Goal: Find specific page/section: Find specific page/section

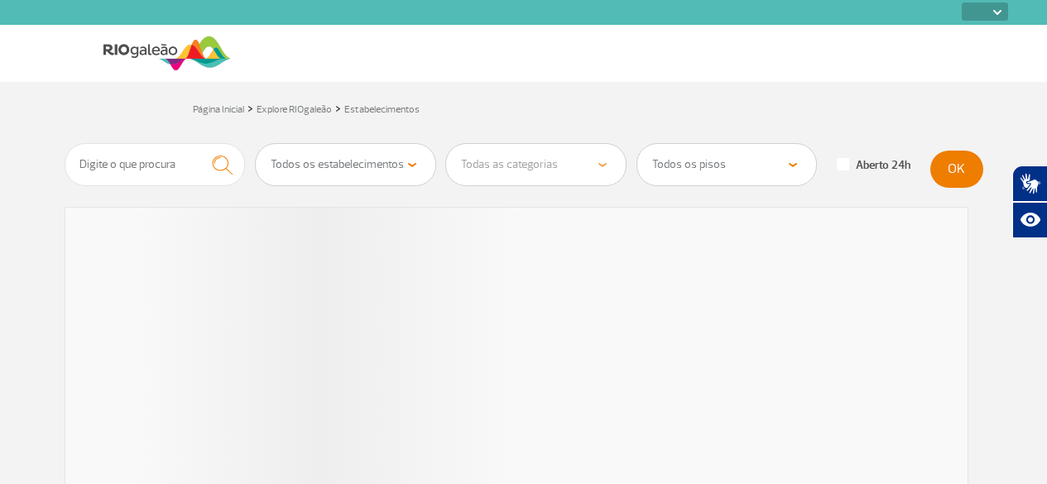
select select
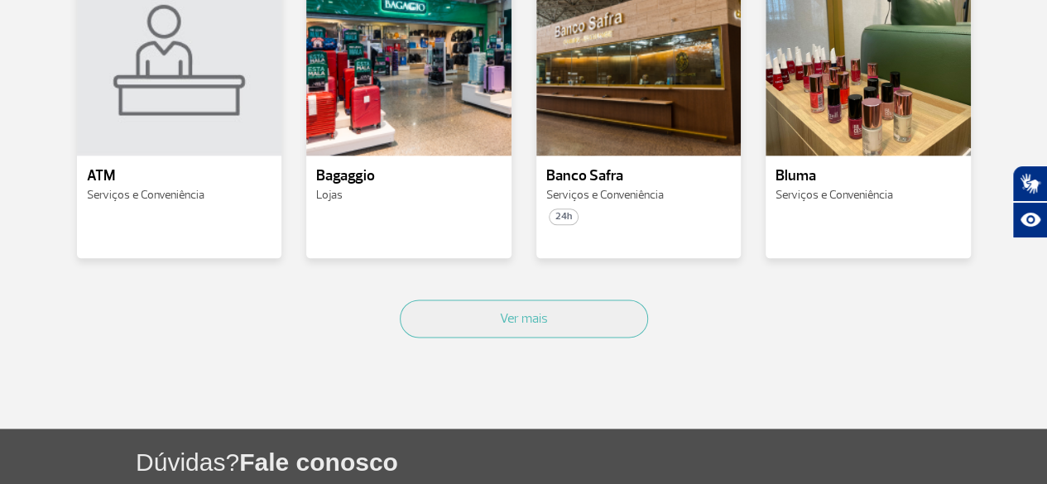
scroll to position [960, 0]
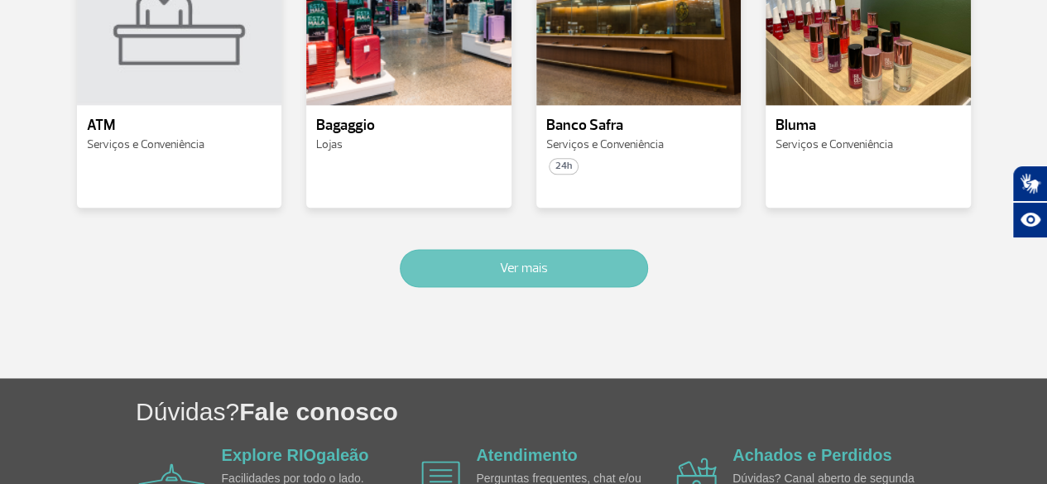
click at [587, 274] on button "Ver mais" at bounding box center [524, 268] width 248 height 38
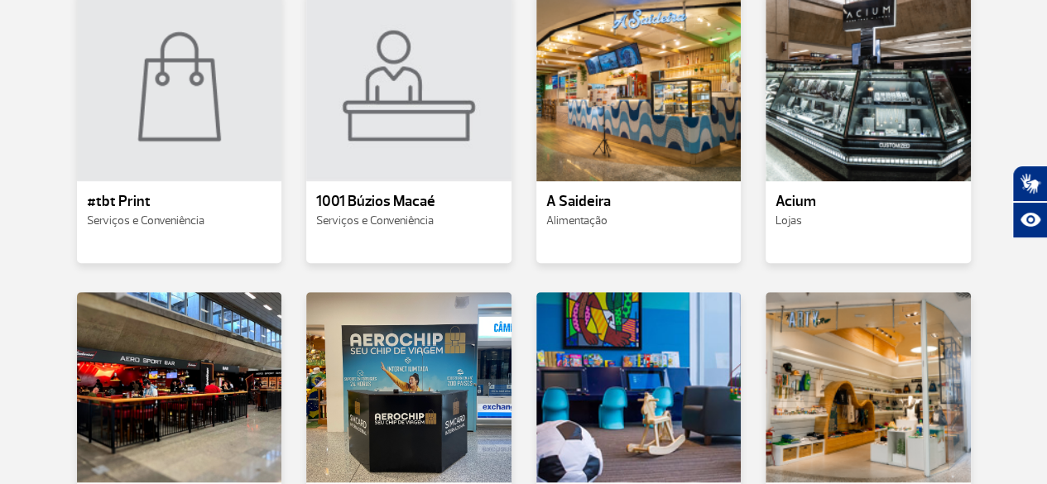
scroll to position [0, 0]
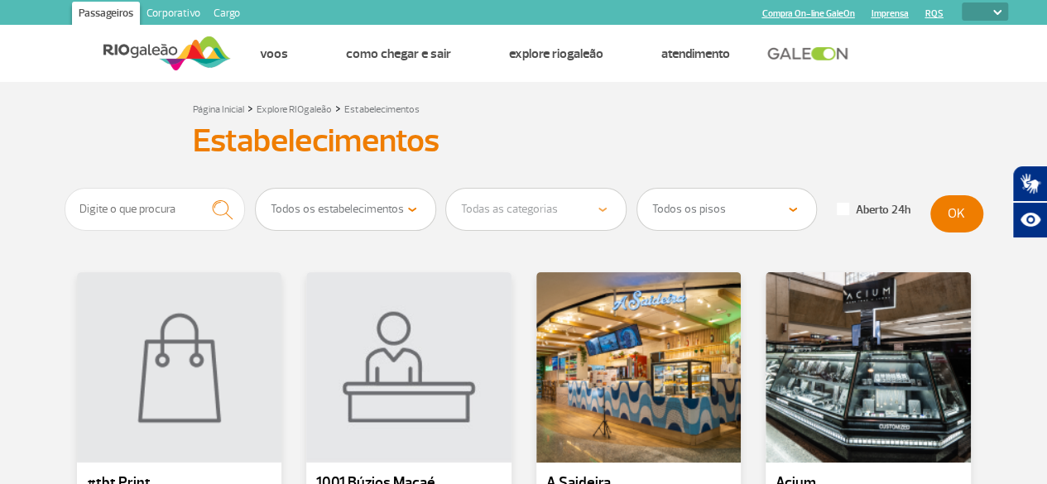
click at [775, 214] on select "Todos os pisos Área Pública (antes do Raio-X) Desembarque Área Pública Desembar…" at bounding box center [727, 209] width 180 height 41
select select "92"
click at [637, 189] on select "Todos os pisos Área Pública (antes do Raio-X) Desembarque Área Pública Desembar…" at bounding box center [727, 209] width 180 height 41
click at [949, 217] on button "OK" at bounding box center [956, 213] width 53 height 37
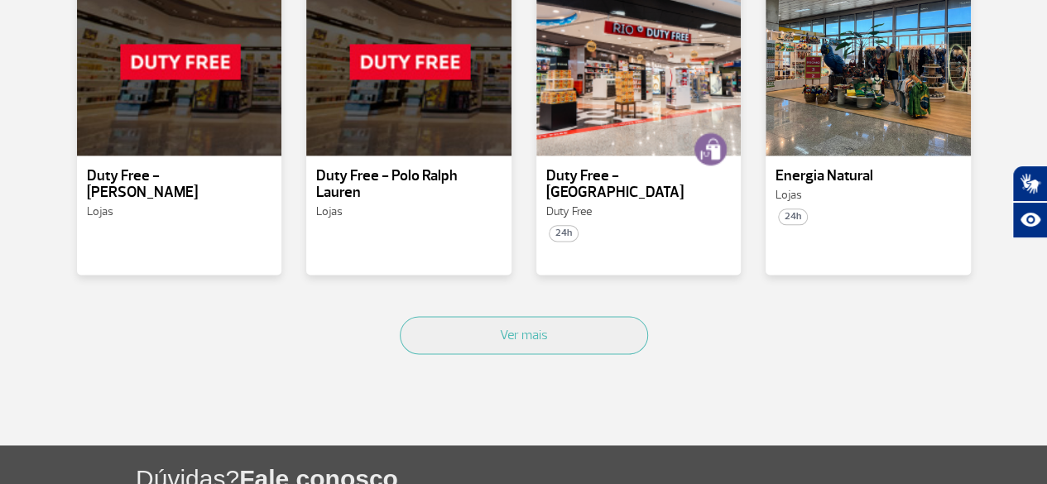
scroll to position [953, 0]
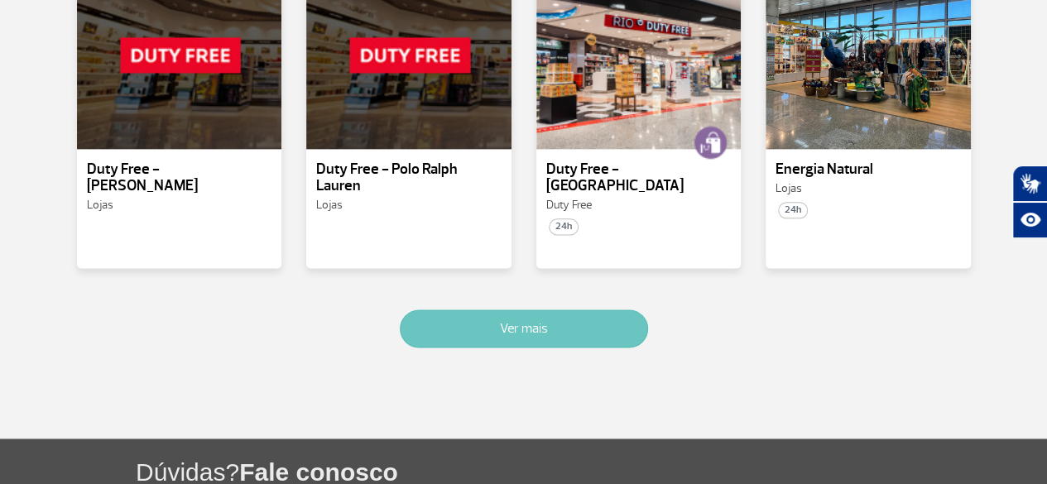
click at [531, 309] on button "Ver mais" at bounding box center [524, 328] width 248 height 38
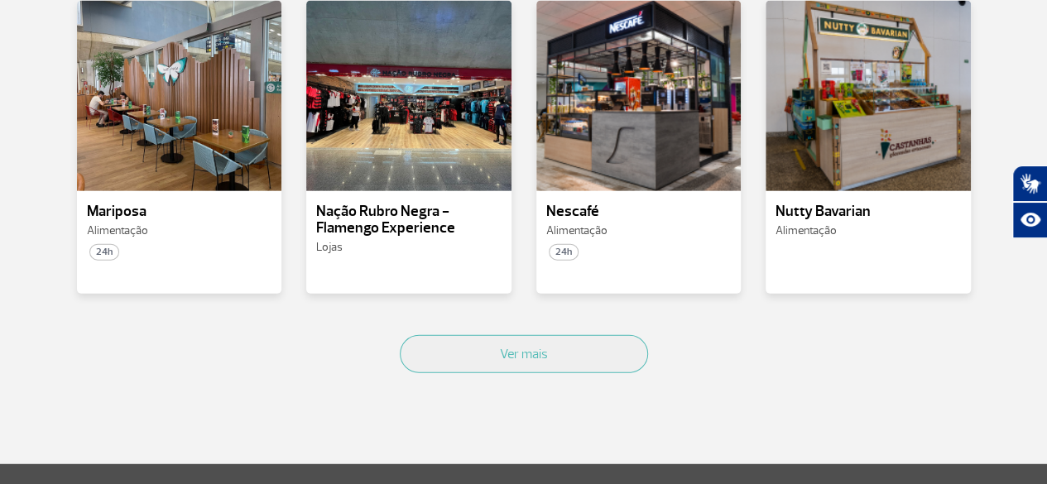
scroll to position [1914, 0]
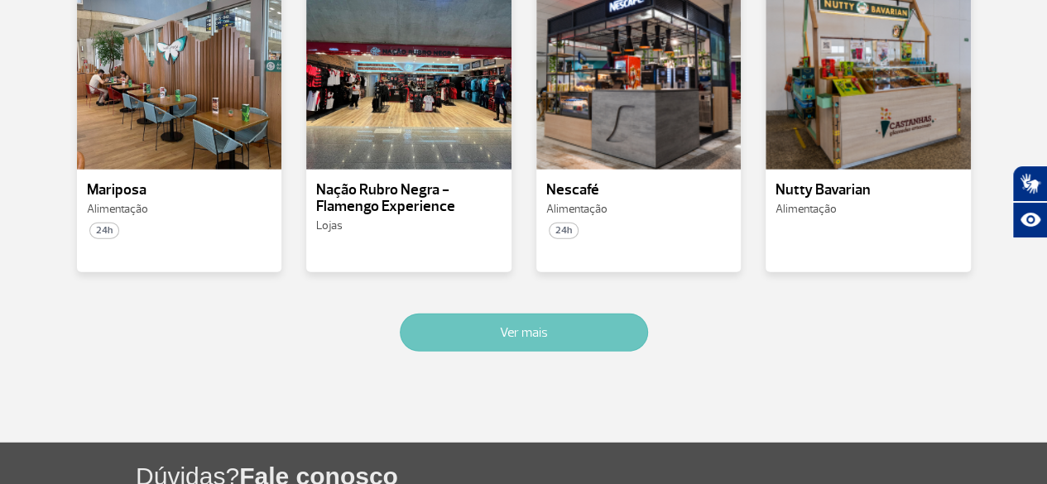
click at [562, 316] on button "Ver mais" at bounding box center [524, 333] width 248 height 38
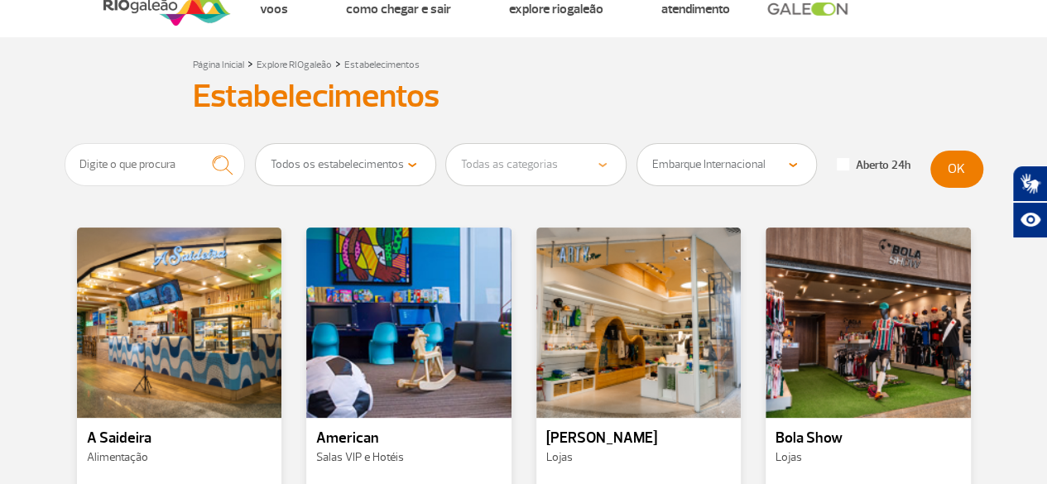
scroll to position [0, 0]
